Goal: Task Accomplishment & Management: Use online tool/utility

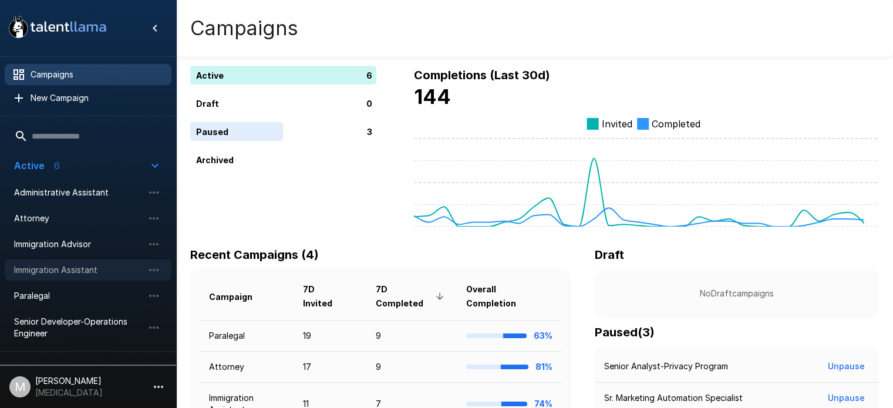
click at [99, 268] on span "Immigration Assistant" at bounding box center [78, 270] width 129 height 12
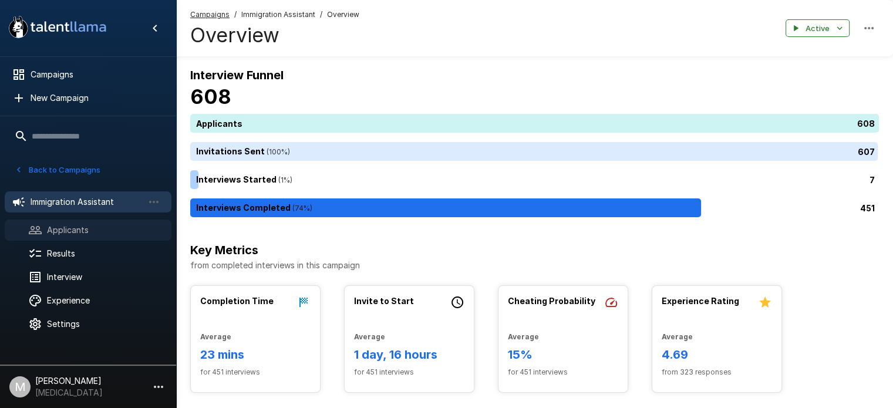
click at [116, 226] on span "Applicants" at bounding box center [104, 230] width 115 height 12
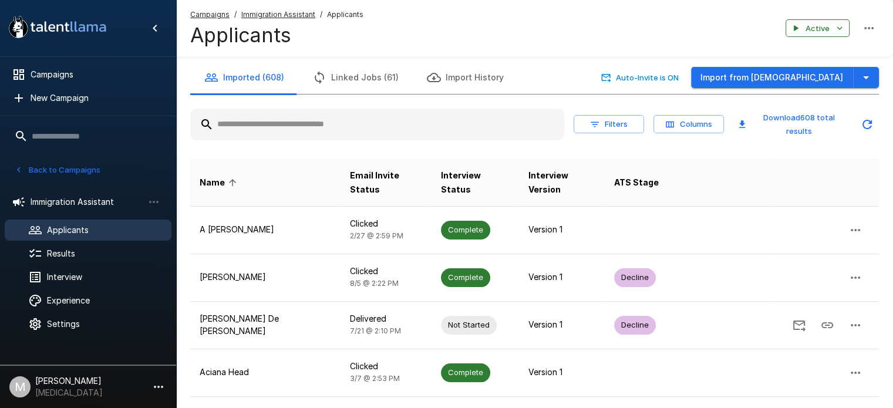
click at [251, 136] on div at bounding box center [377, 125] width 374 height 32
click at [256, 126] on input "text" at bounding box center [377, 124] width 374 height 21
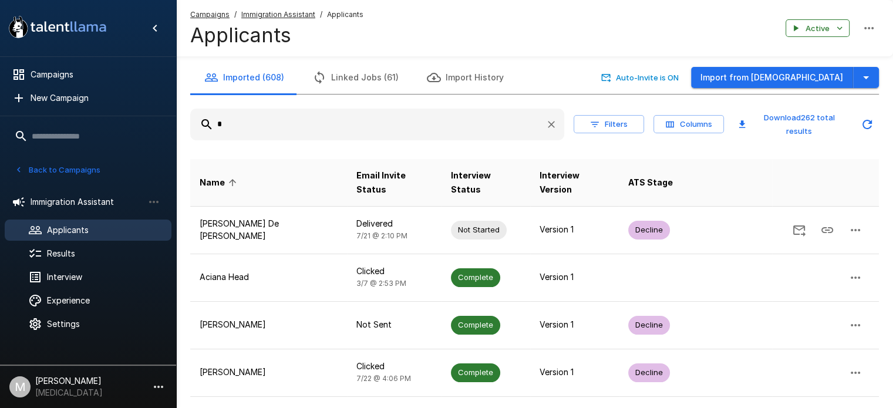
click at [257, 133] on input "*" at bounding box center [363, 124] width 346 height 21
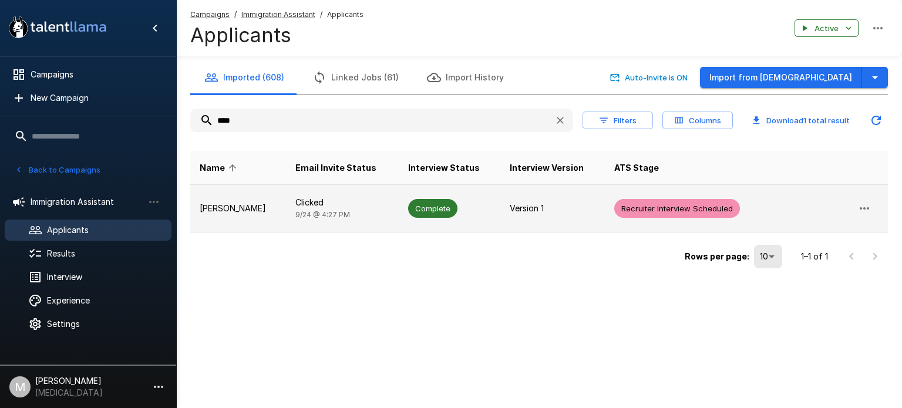
type input "****"
click at [295, 206] on p "Clicked" at bounding box center [341, 203] width 93 height 12
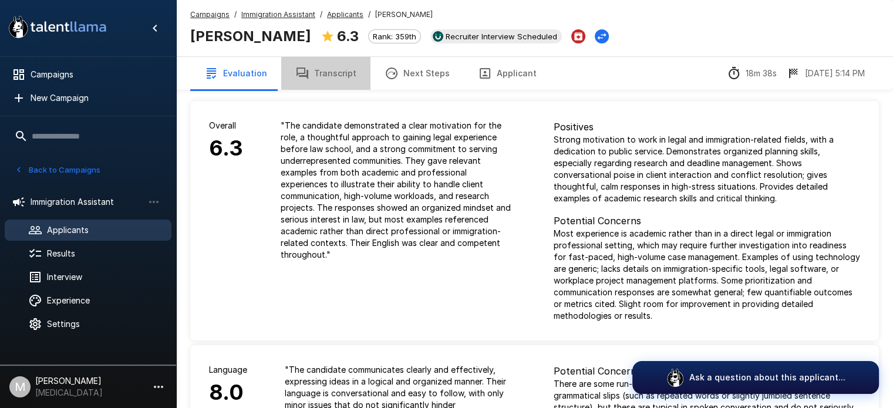
click at [327, 79] on button "Transcript" at bounding box center [325, 73] width 89 height 33
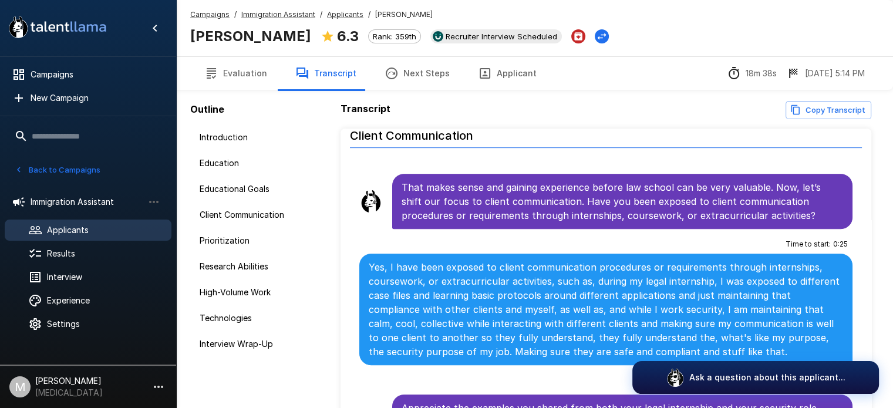
scroll to position [78, 0]
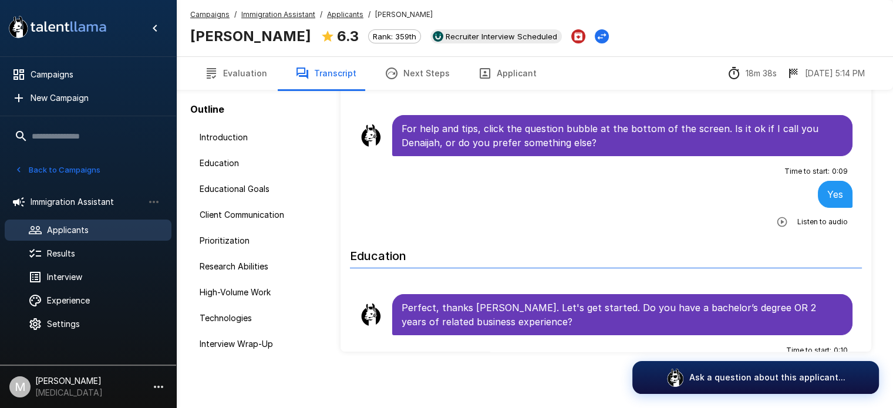
click at [242, 376] on div "Outline Introduction Education Educational Goals Client Communication Prioritiz…" at bounding box center [253, 255] width 155 height 510
click at [524, 79] on button "Applicant" at bounding box center [507, 73] width 87 height 33
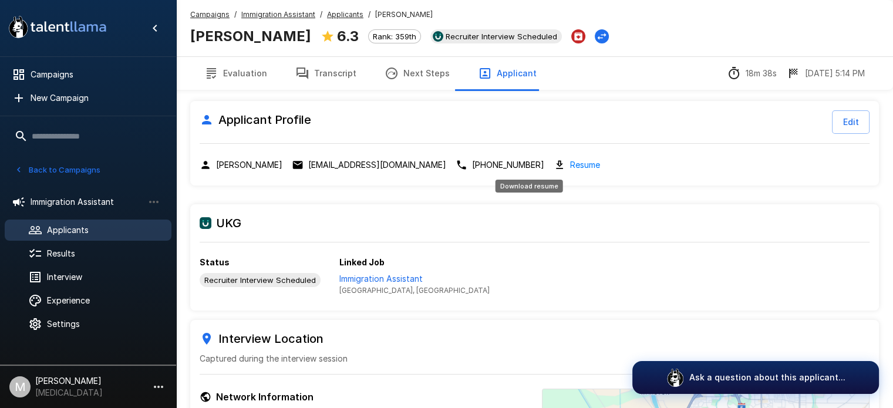
click at [570, 164] on link "Resume" at bounding box center [585, 165] width 30 height 14
click at [327, 60] on button "Transcript" at bounding box center [325, 73] width 89 height 33
